Goal: Task Accomplishment & Management: Manage account settings

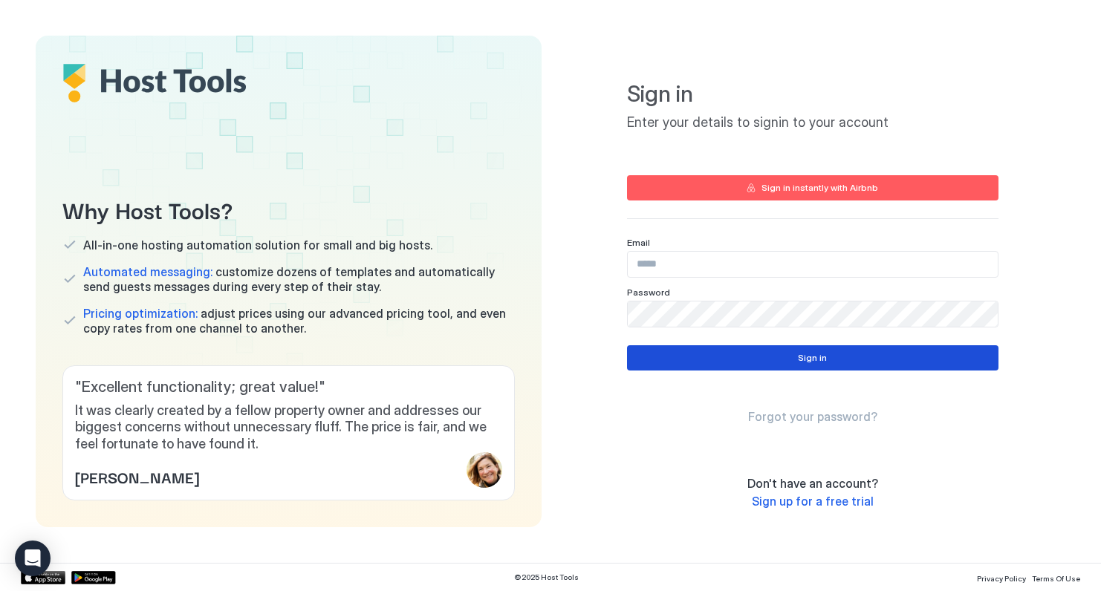
type input "**********"
click at [798, 351] on button "Sign in" at bounding box center [812, 357] width 371 height 25
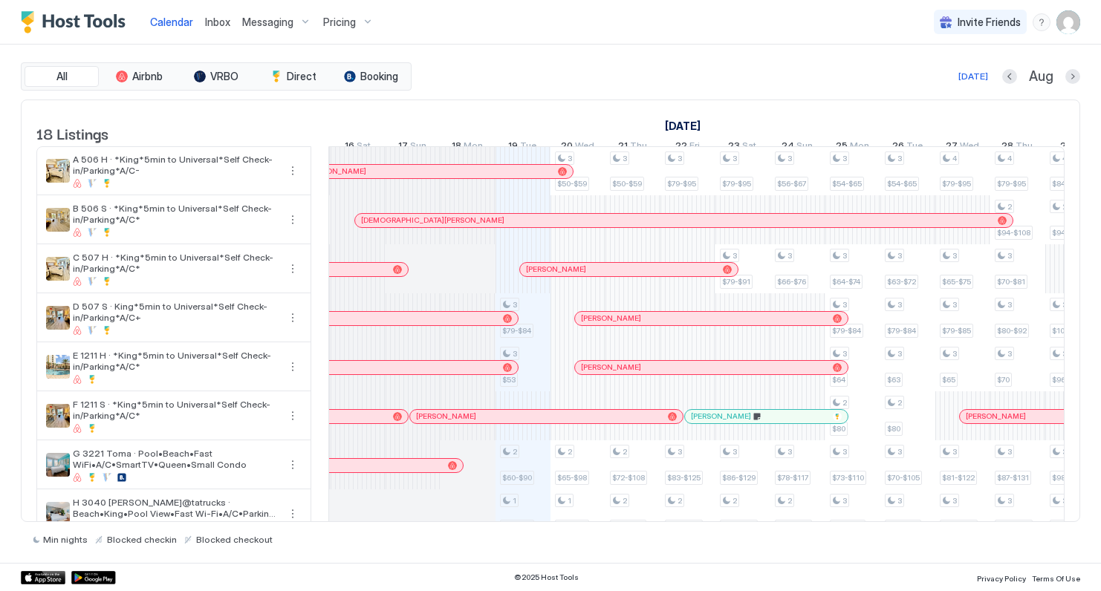
scroll to position [0, 647]
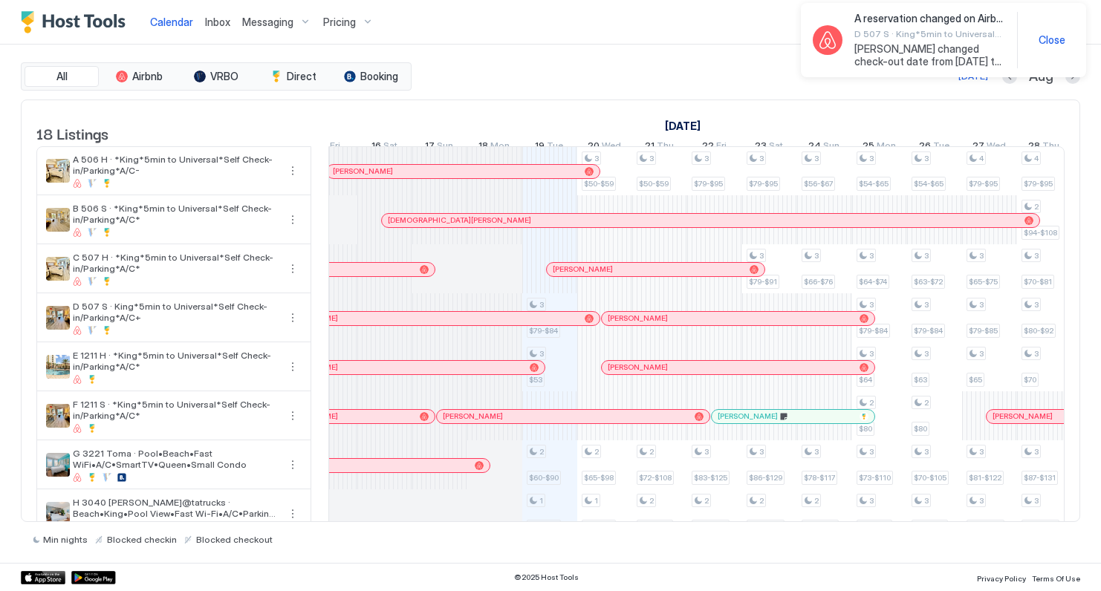
click at [1054, 38] on span "Close" at bounding box center [1052, 39] width 27 height 13
